Goal: Task Accomplishment & Management: Use online tool/utility

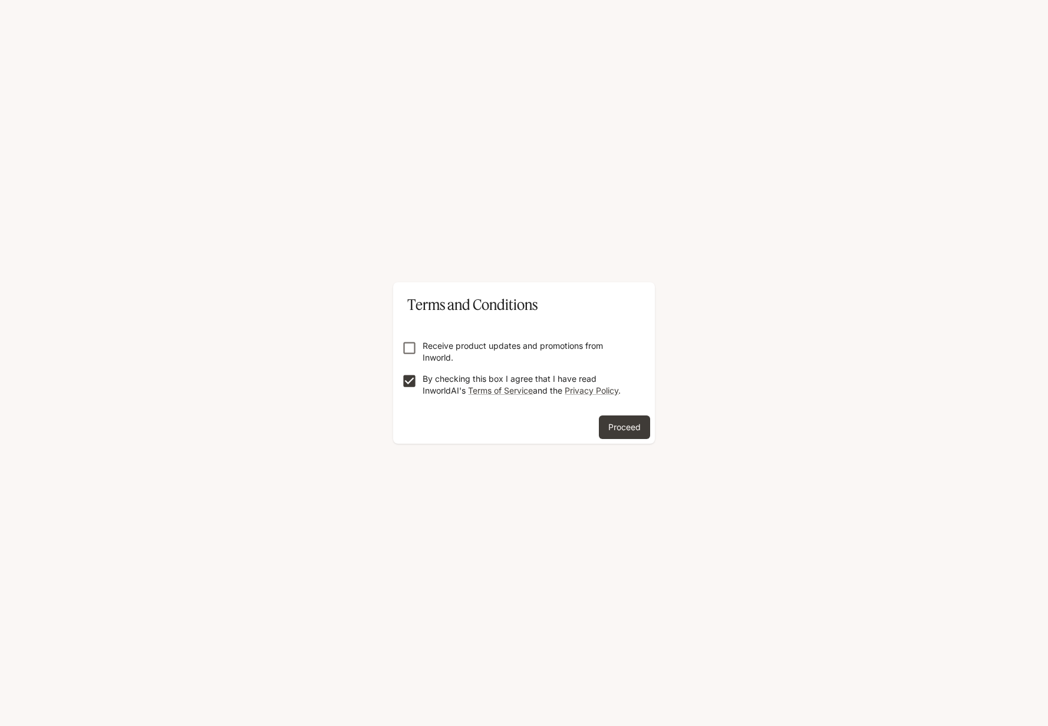
click at [454, 347] on p "Receive product updates and promotions from Inworld." at bounding box center [529, 352] width 212 height 24
click at [632, 420] on button "Proceed" at bounding box center [624, 427] width 51 height 24
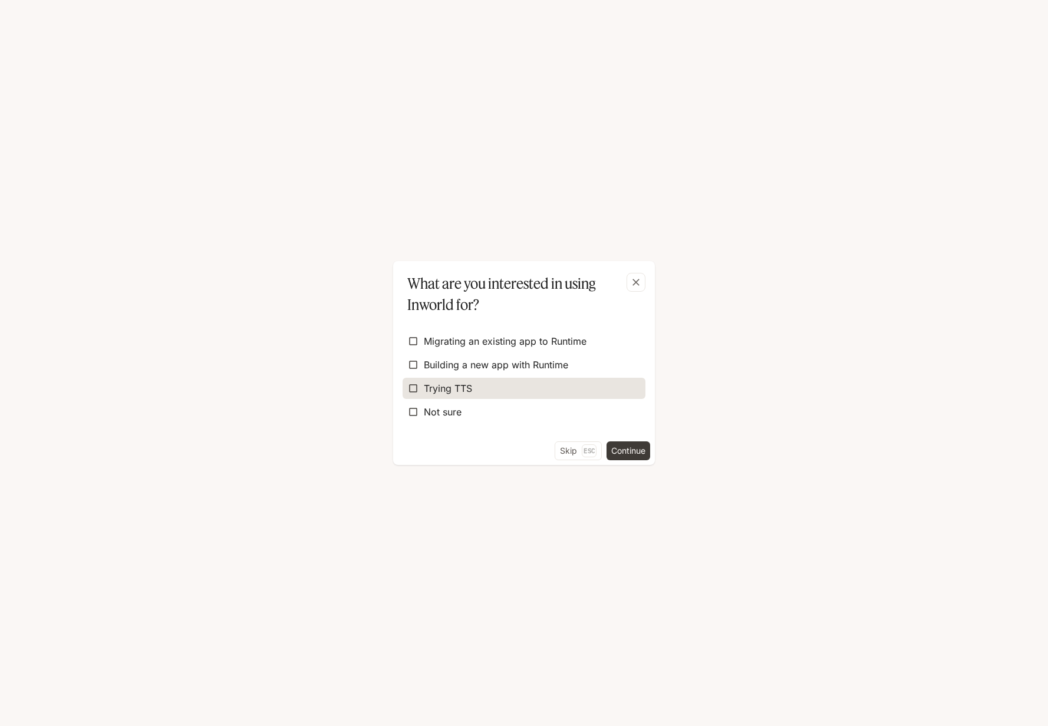
click at [452, 388] on span "Trying TTS" at bounding box center [448, 388] width 48 height 14
click at [620, 451] on button "Continue" at bounding box center [628, 450] width 44 height 19
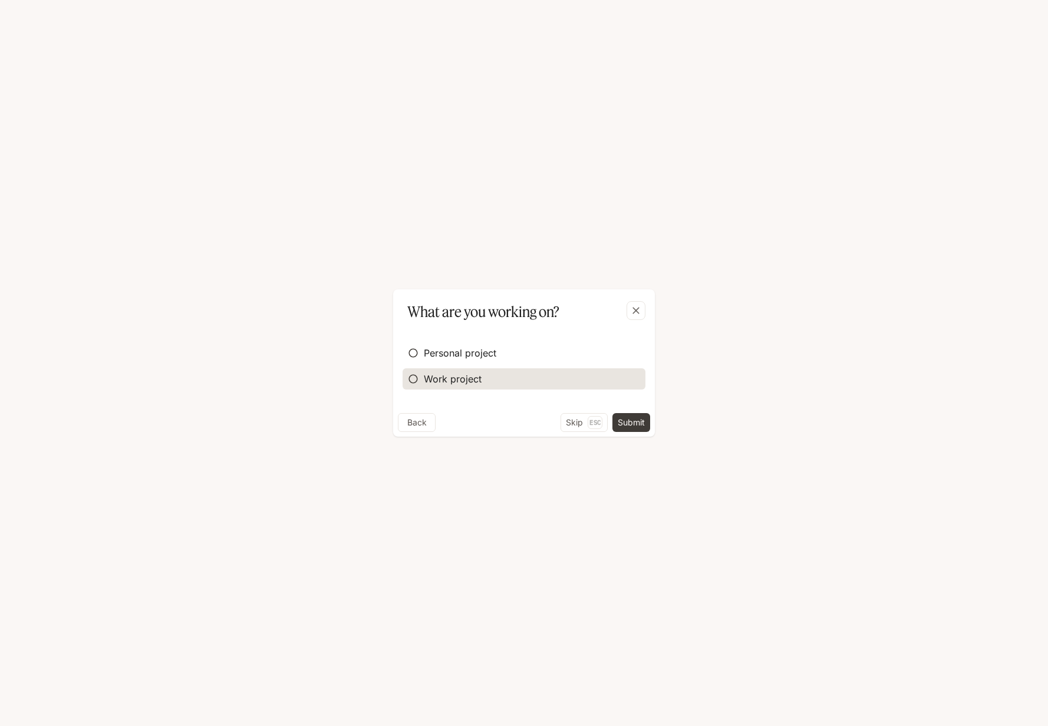
click at [424, 372] on span "Work project" at bounding box center [453, 379] width 58 height 14
click at [619, 421] on button "Continue" at bounding box center [628, 422] width 44 height 19
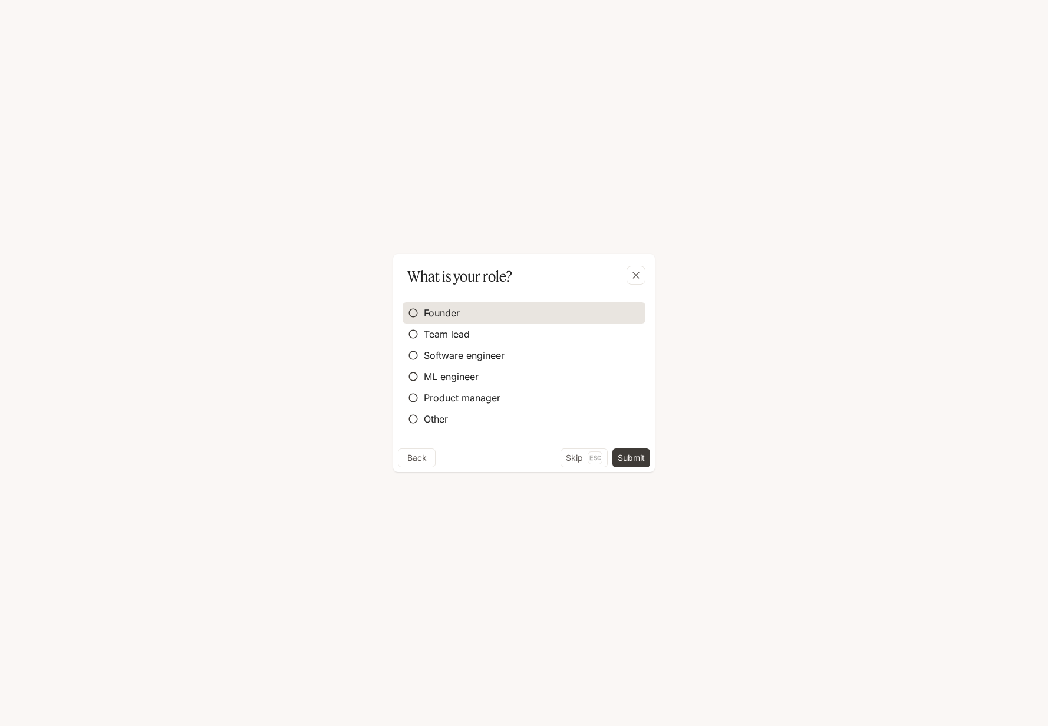
click at [456, 316] on span "Founder" at bounding box center [442, 313] width 36 height 14
click at [628, 447] on div "Founder Team lead Software engineer ML engineer Product manager Other" at bounding box center [524, 367] width 262 height 161
click at [628, 457] on button "Submit" at bounding box center [631, 457] width 38 height 19
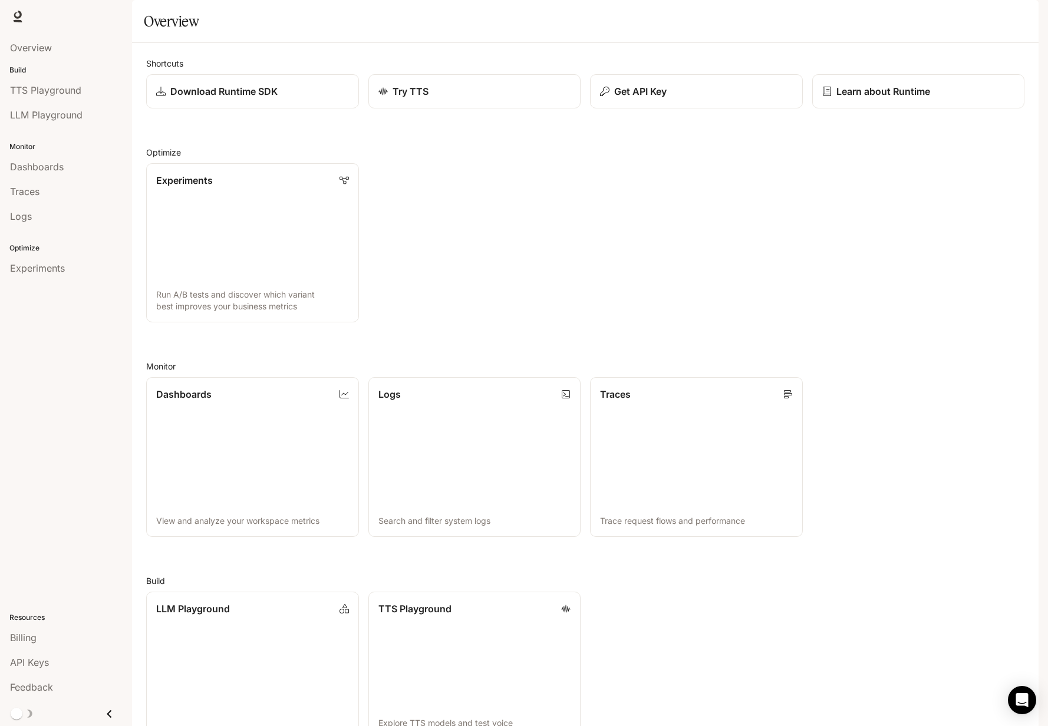
click at [577, 358] on div "Shortcuts Download Runtime SDK Try TTS Get API Key Learn about Runtime Optimize…" at bounding box center [585, 404] width 878 height 694
click at [49, 91] on span "TTS Playground" at bounding box center [45, 90] width 71 height 14
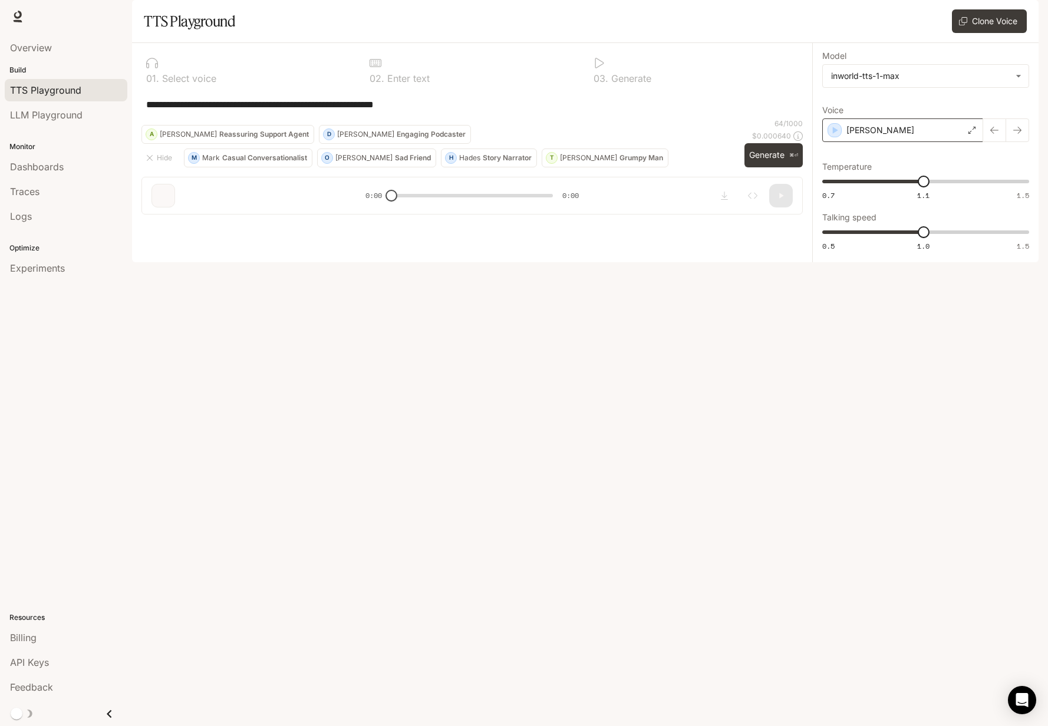
click at [914, 142] on div "[PERSON_NAME]" at bounding box center [902, 130] width 161 height 24
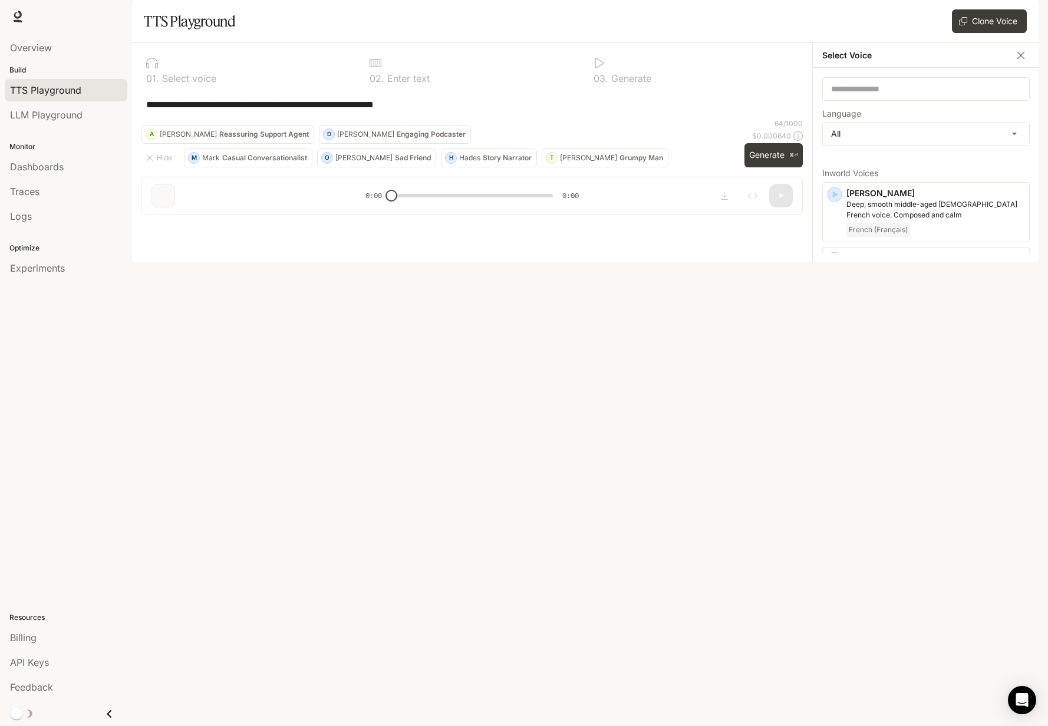
click at [835, 382] on icon "button" at bounding box center [835, 378] width 5 height 7
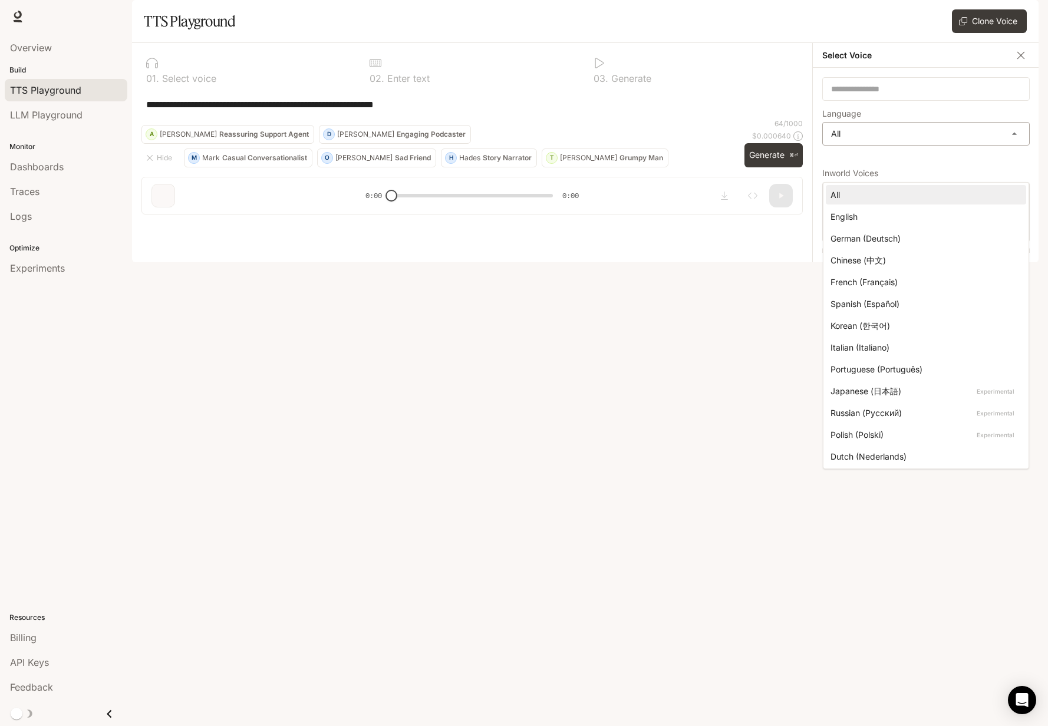
click at [879, 179] on body "**********" at bounding box center [524, 363] width 1048 height 726
click at [869, 215] on div "English" at bounding box center [923, 216] width 186 height 12
type input "*****"
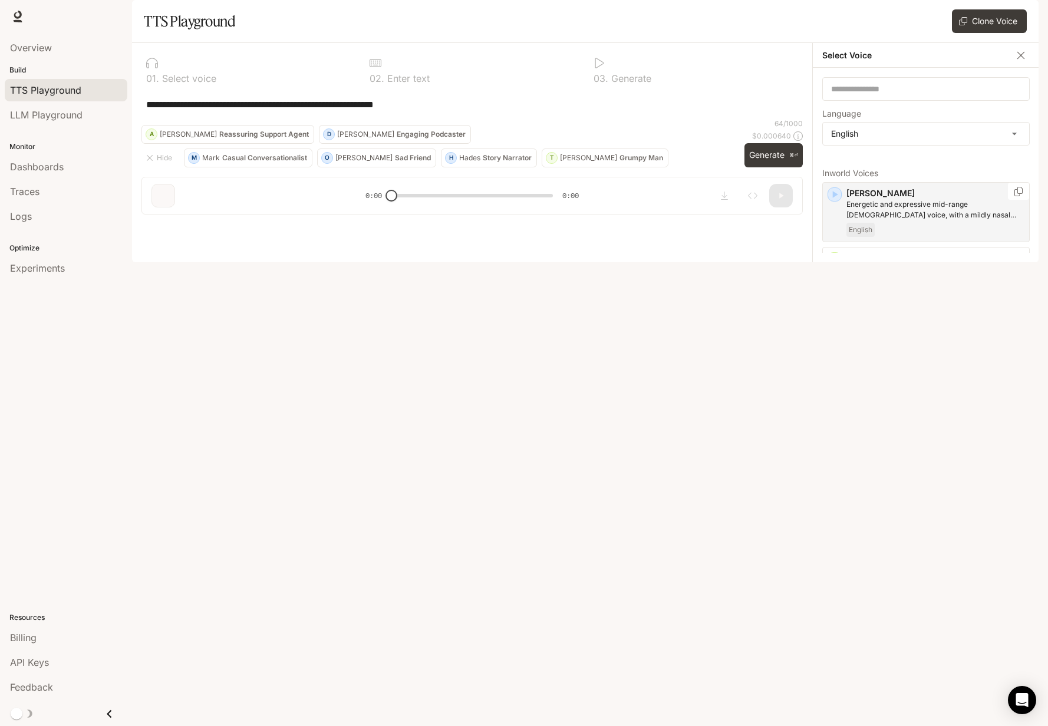
click at [836, 200] on icon "button" at bounding box center [835, 195] width 12 height 12
click at [834, 265] on icon "button" at bounding box center [835, 259] width 12 height 12
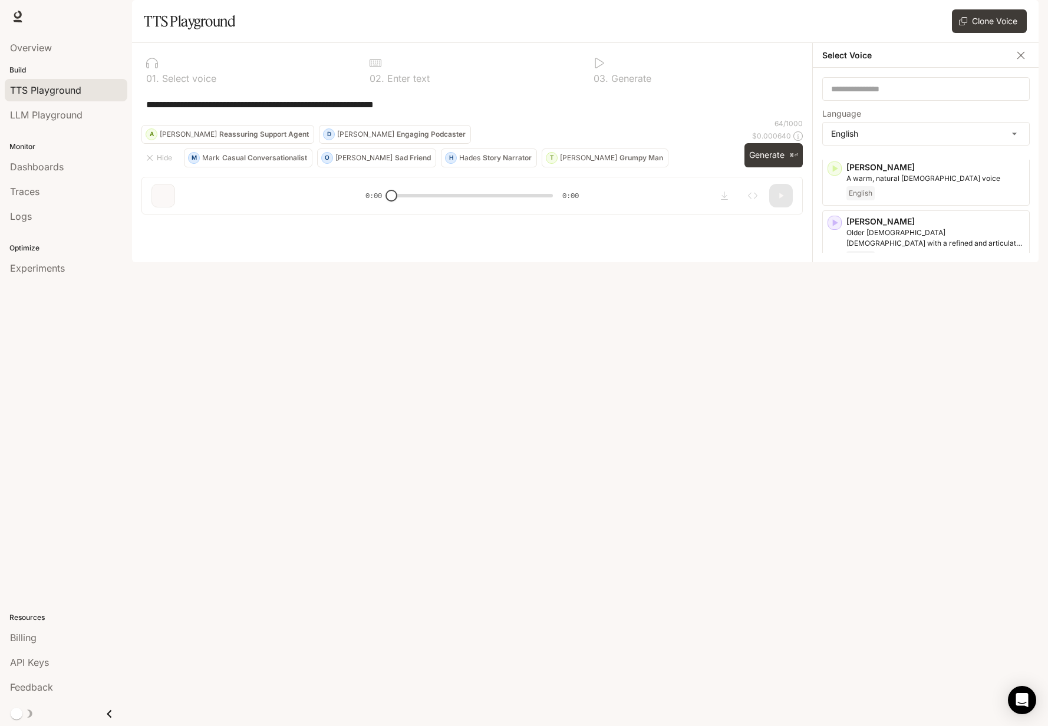
scroll to position [93, 0]
click at [831, 291] on icon "button" at bounding box center [835, 285] width 12 height 12
click at [834, 443] on icon "button" at bounding box center [835, 439] width 5 height 7
click at [832, 510] on icon "button" at bounding box center [835, 505] width 12 height 12
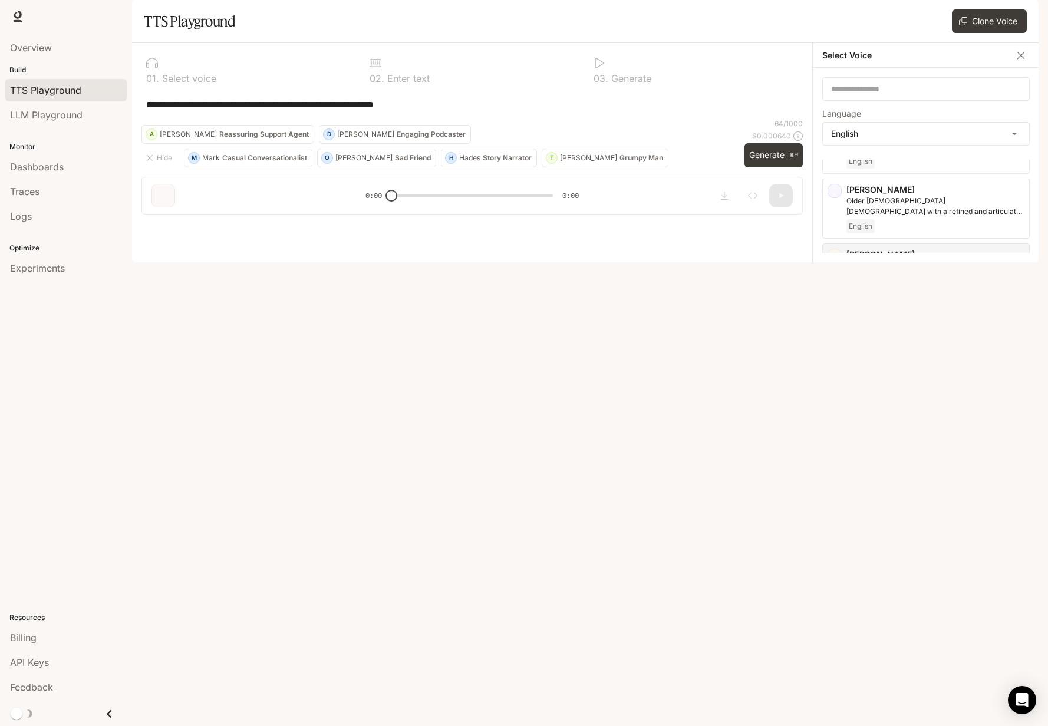
click at [833, 589] on div "Hades Commanding and gruff [DEMOGRAPHIC_DATA] voice, think an omniscient narrat…" at bounding box center [925, 566] width 207 height 60
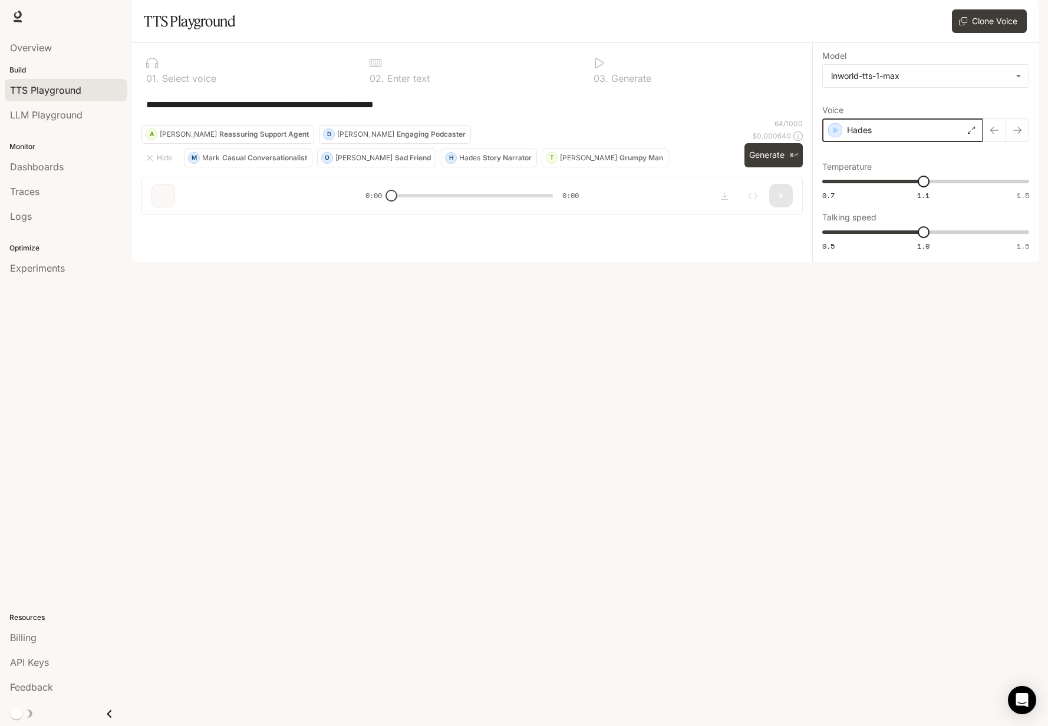
click at [836, 136] on icon "button" at bounding box center [835, 130] width 12 height 12
click at [881, 142] on div "Hades" at bounding box center [902, 130] width 161 height 24
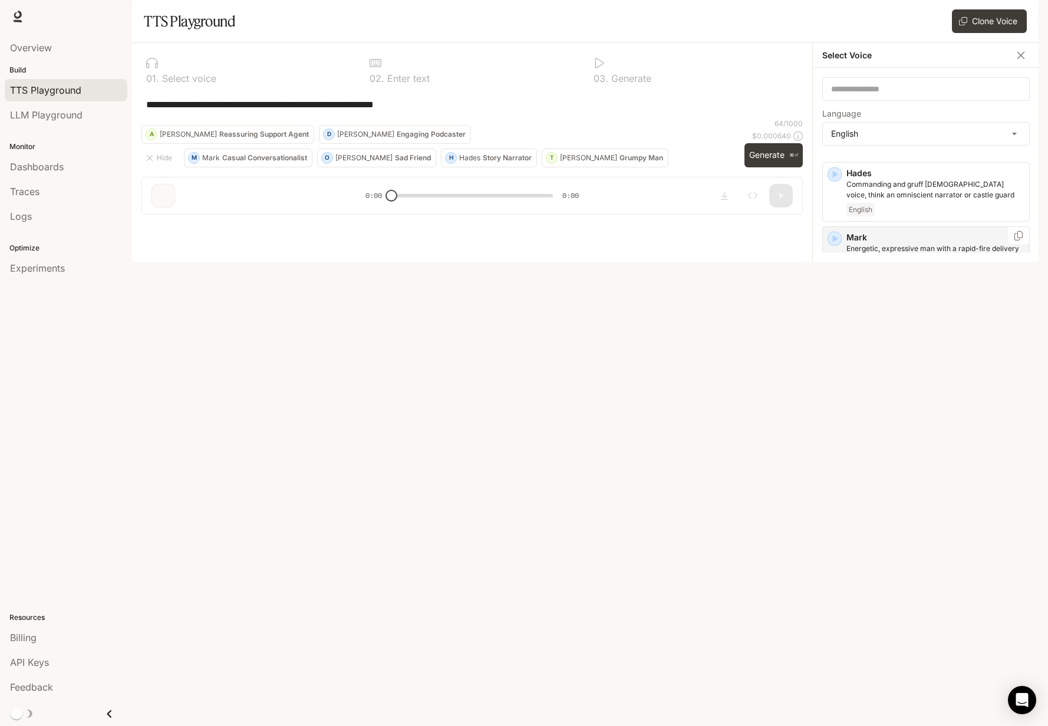
scroll to position [517, 0]
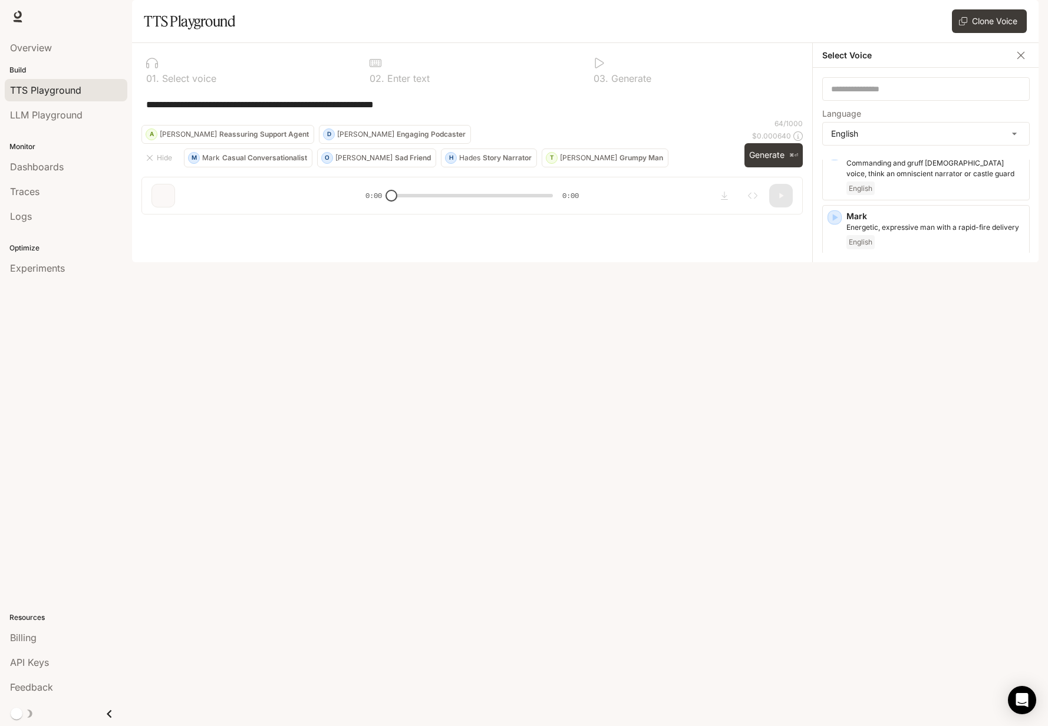
click at [836, 342] on icon "button" at bounding box center [835, 337] width 12 height 12
click at [836, 278] on icon "button" at bounding box center [835, 272] width 12 height 12
click at [833, 472] on icon "button" at bounding box center [835, 466] width 12 height 12
click at [843, 666] on div "[PERSON_NAME], middle-aged [DEMOGRAPHIC_DATA] [DEMOGRAPHIC_DATA] voice English" at bounding box center [925, 678] width 207 height 60
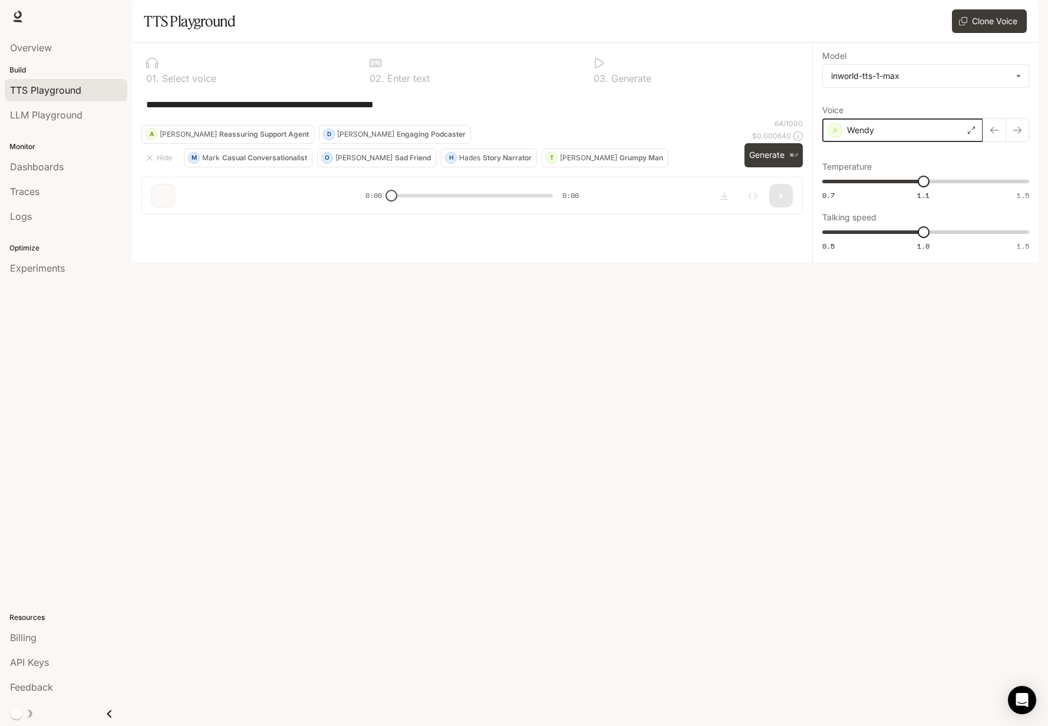
click at [830, 136] on icon "button" at bounding box center [835, 130] width 12 height 12
click at [258, 161] on p "Casual Conversationalist" at bounding box center [264, 157] width 85 height 7
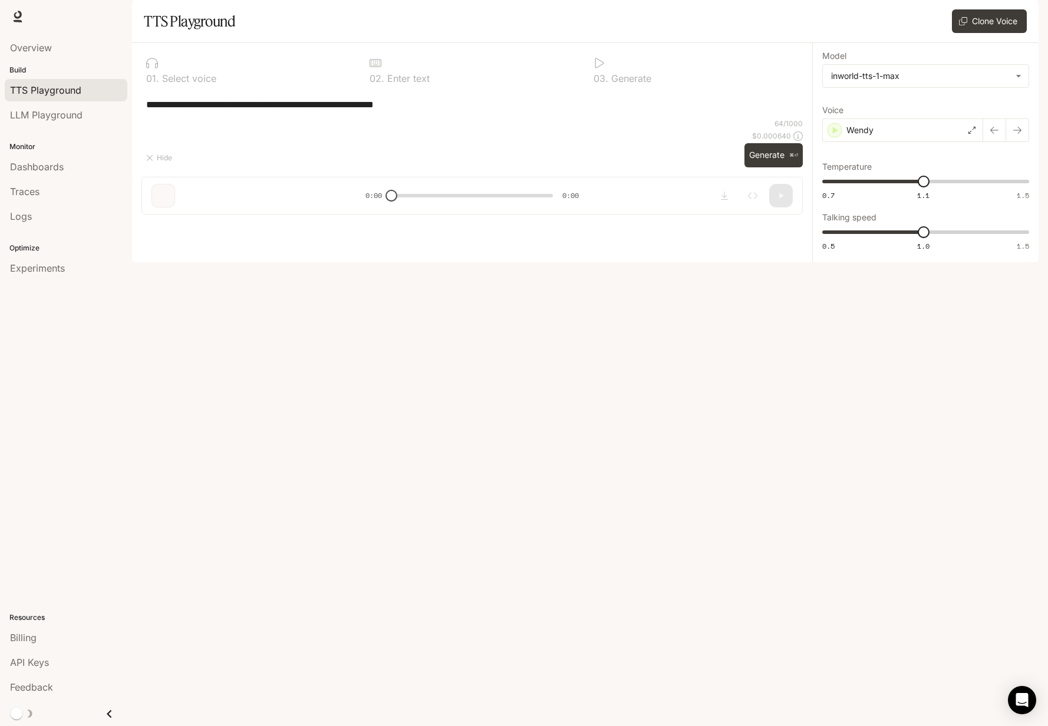
type textarea "**********"
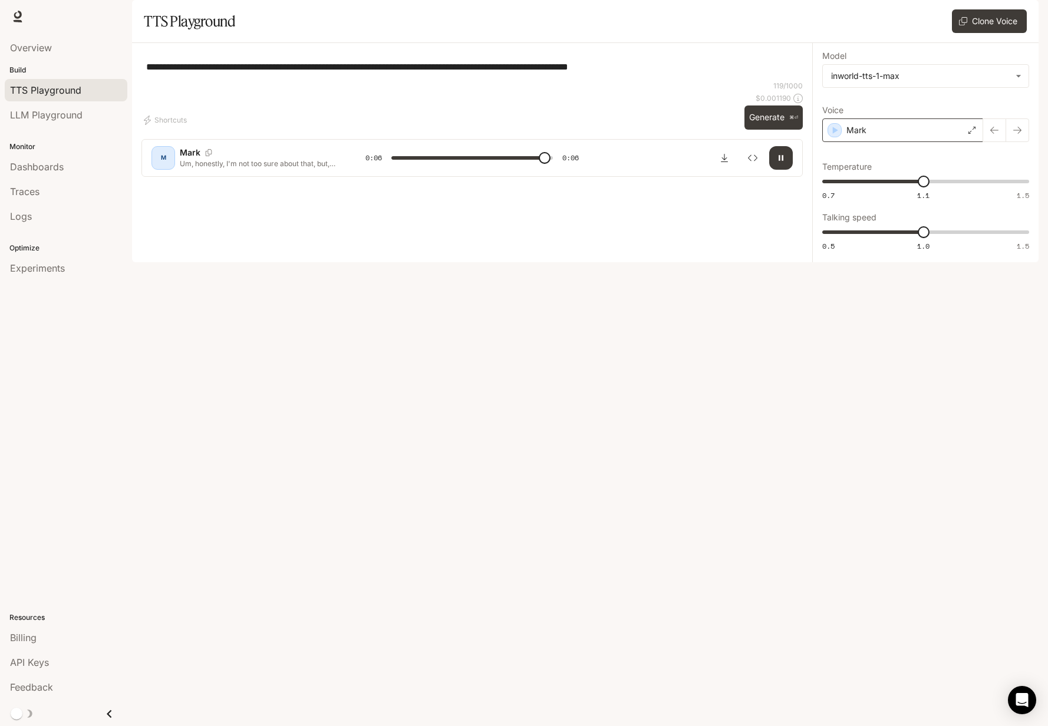
click at [969, 134] on icon at bounding box center [971, 130] width 7 height 7
type input "*"
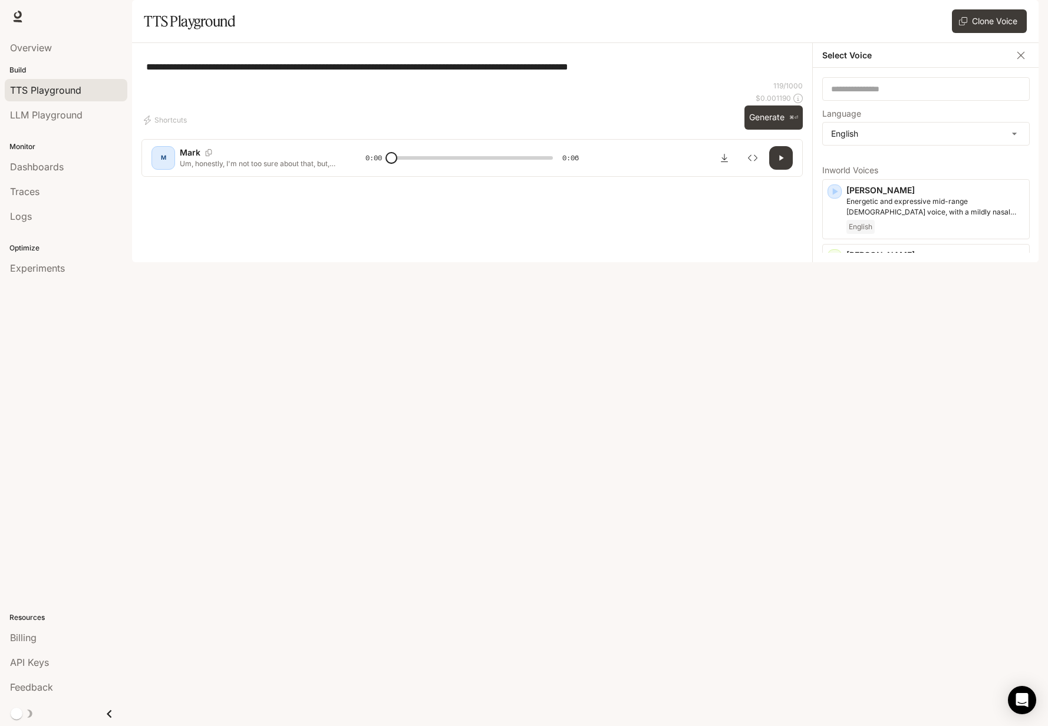
scroll to position [0, 0]
click at [662, 81] on div "**********" at bounding box center [471, 66] width 661 height 28
click at [1022, 61] on icon "button" at bounding box center [1021, 56] width 12 height 12
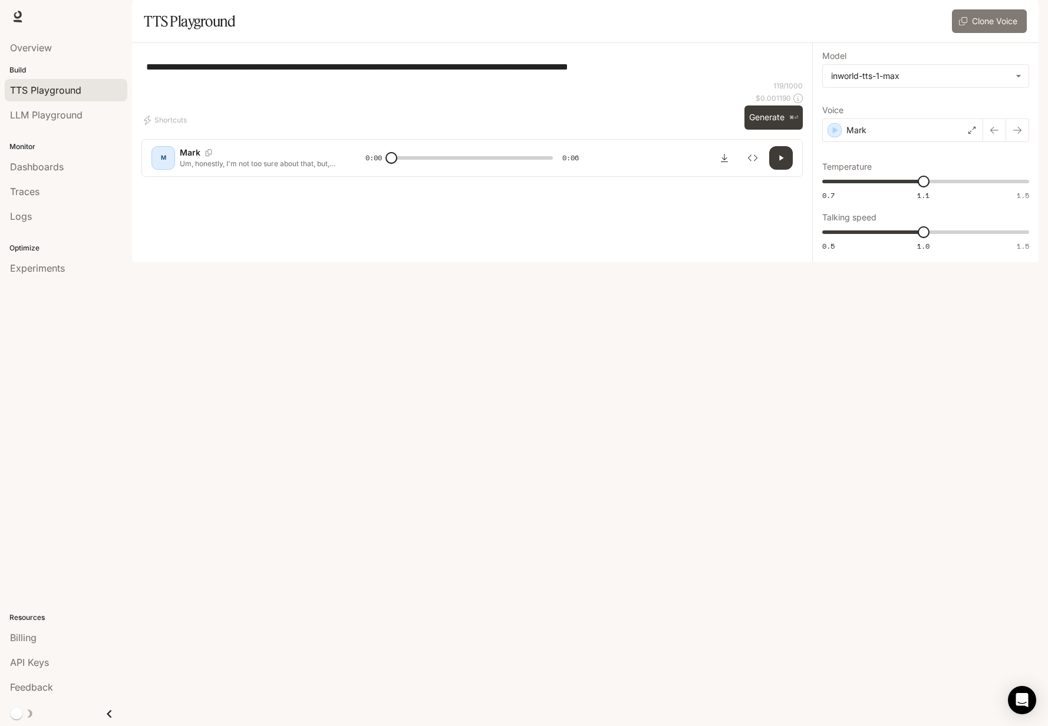
click at [997, 33] on button "Clone Voice" at bounding box center [989, 21] width 75 height 24
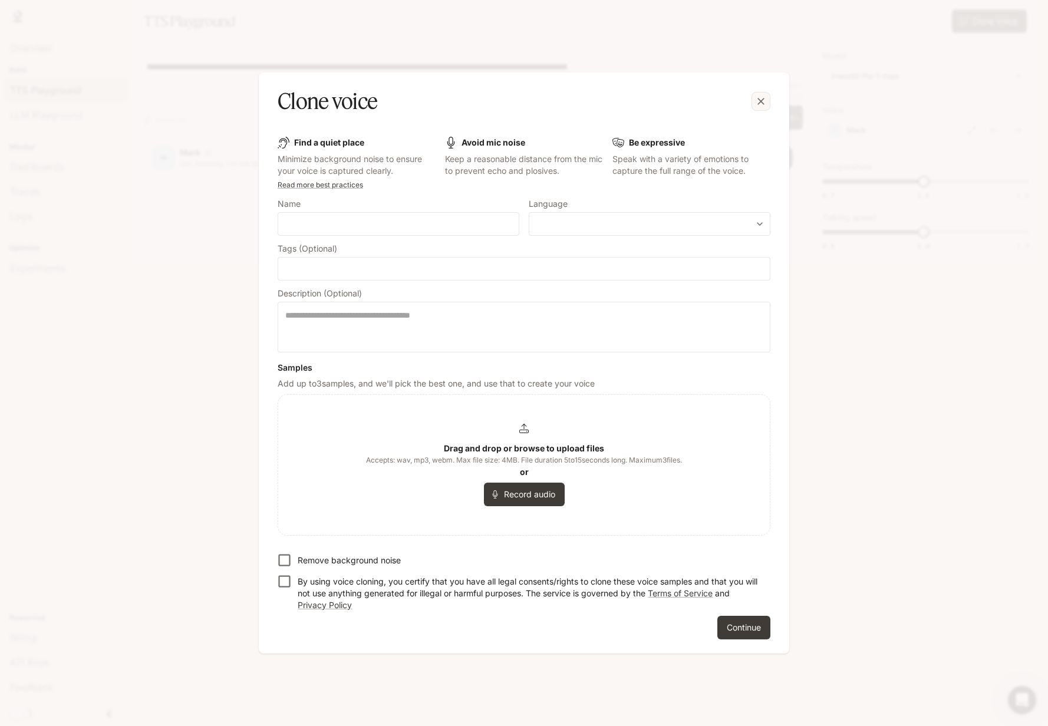
click at [754, 107] on div "button" at bounding box center [760, 101] width 19 height 19
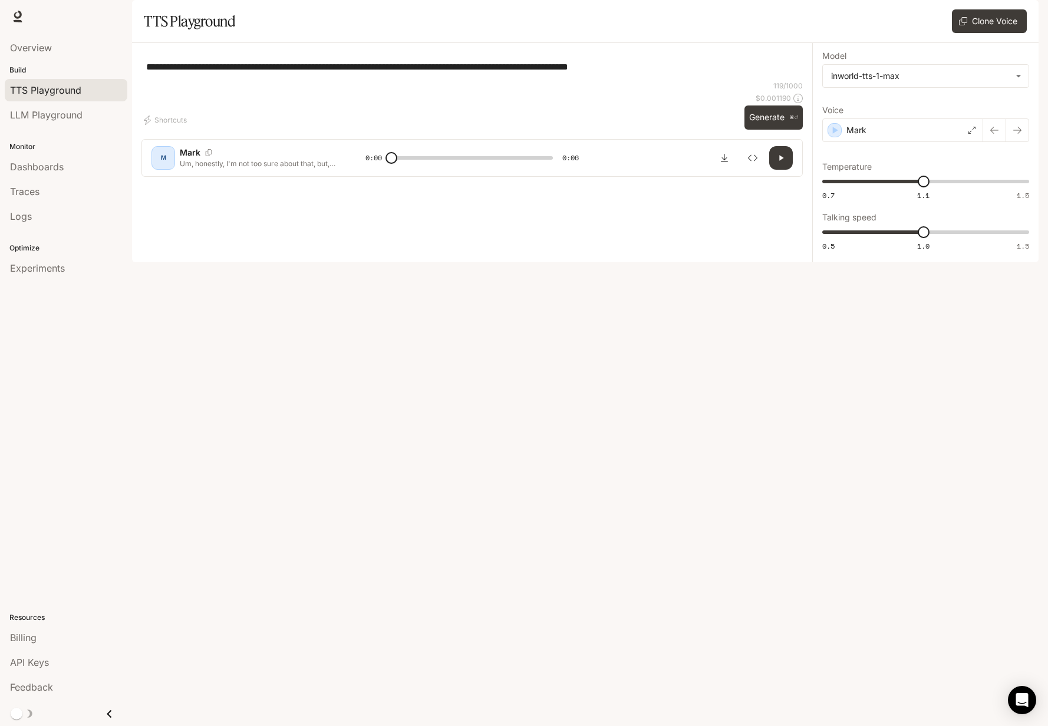
click at [544, 81] on div "**********" at bounding box center [472, 66] width 652 height 28
click at [541, 81] on div "**********" at bounding box center [472, 66] width 652 height 28
click at [558, 81] on div "**********" at bounding box center [471, 66] width 661 height 28
click at [499, 81] on div "**********" at bounding box center [471, 66] width 661 height 28
click at [31, 268] on span "Experiments" at bounding box center [37, 268] width 55 height 14
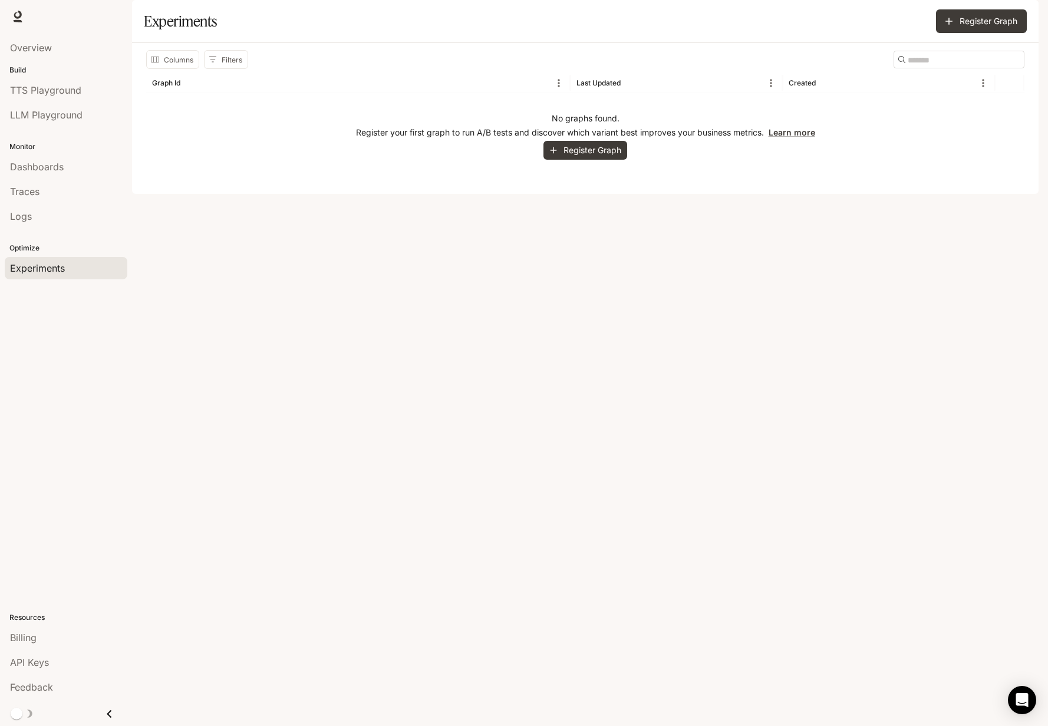
click at [219, 194] on div "Columns Filters ​ Graph Id Last Updated Created No graphs found. Register your …" at bounding box center [585, 118] width 906 height 151
click at [59, 207] on link "Logs" at bounding box center [66, 216] width 123 height 22
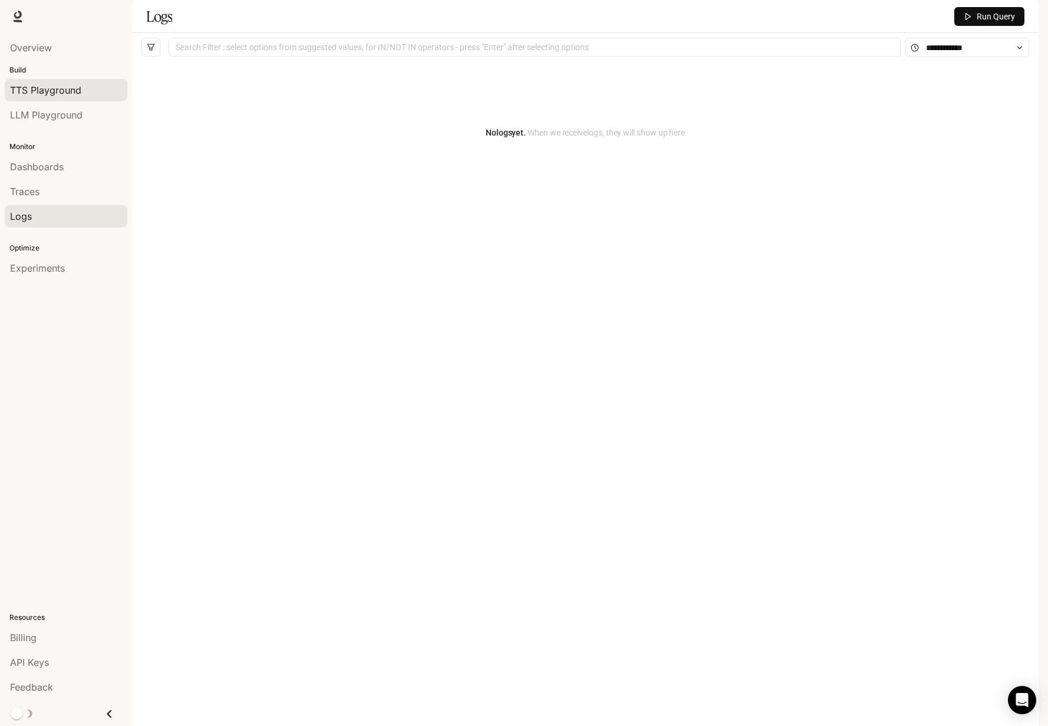
click at [10, 84] on span "TTS Playground" at bounding box center [45, 90] width 71 height 14
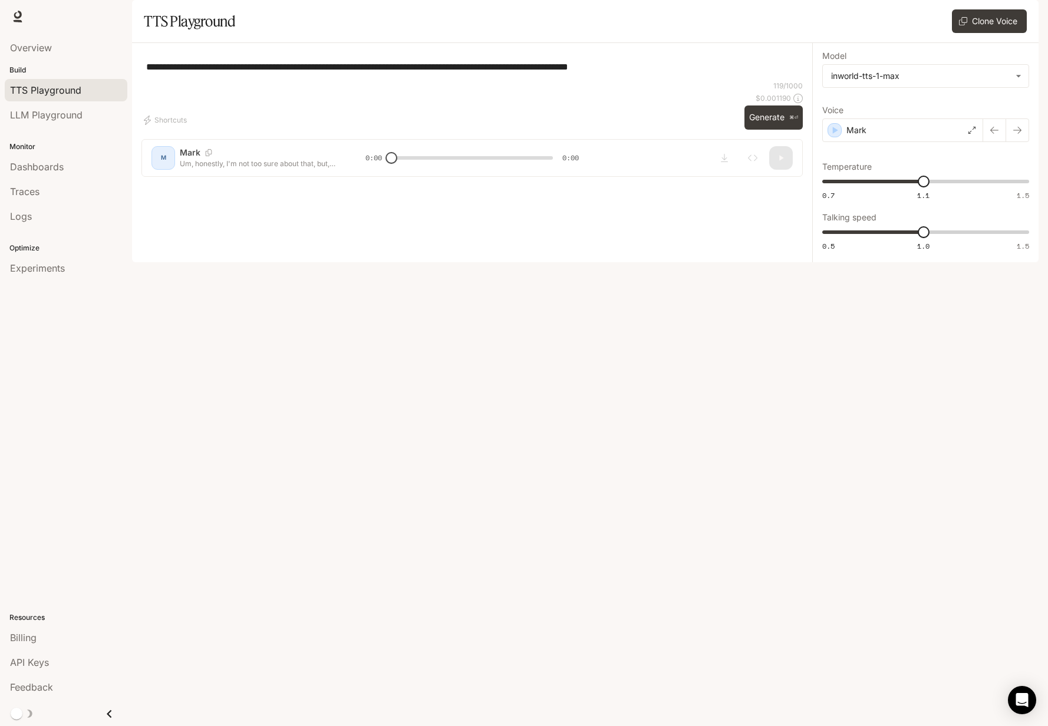
click at [389, 81] on div "**********" at bounding box center [471, 66] width 661 height 28
